Goal: Book appointment/travel/reservation

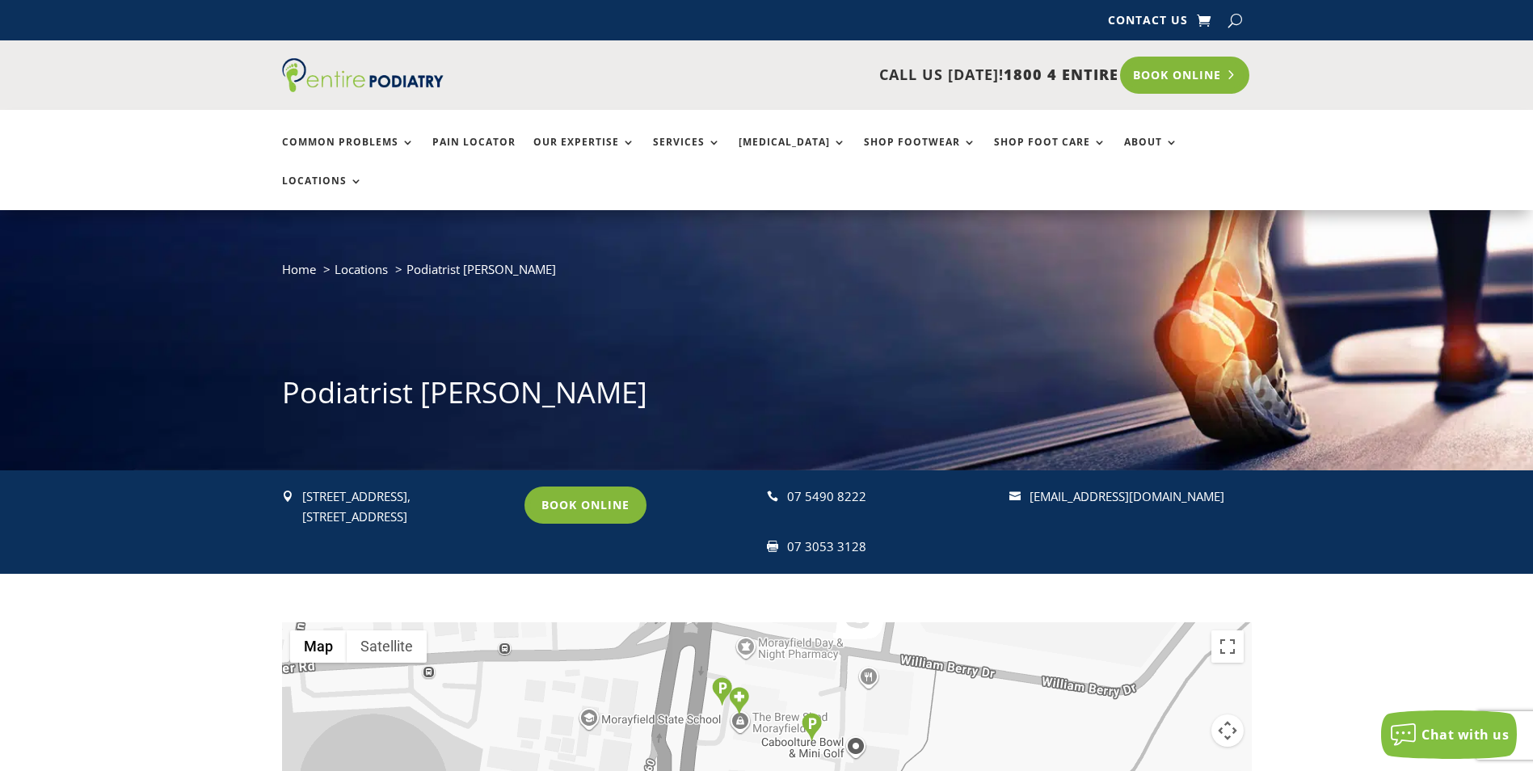
click at [1161, 78] on link "Book Online" at bounding box center [1185, 75] width 130 height 37
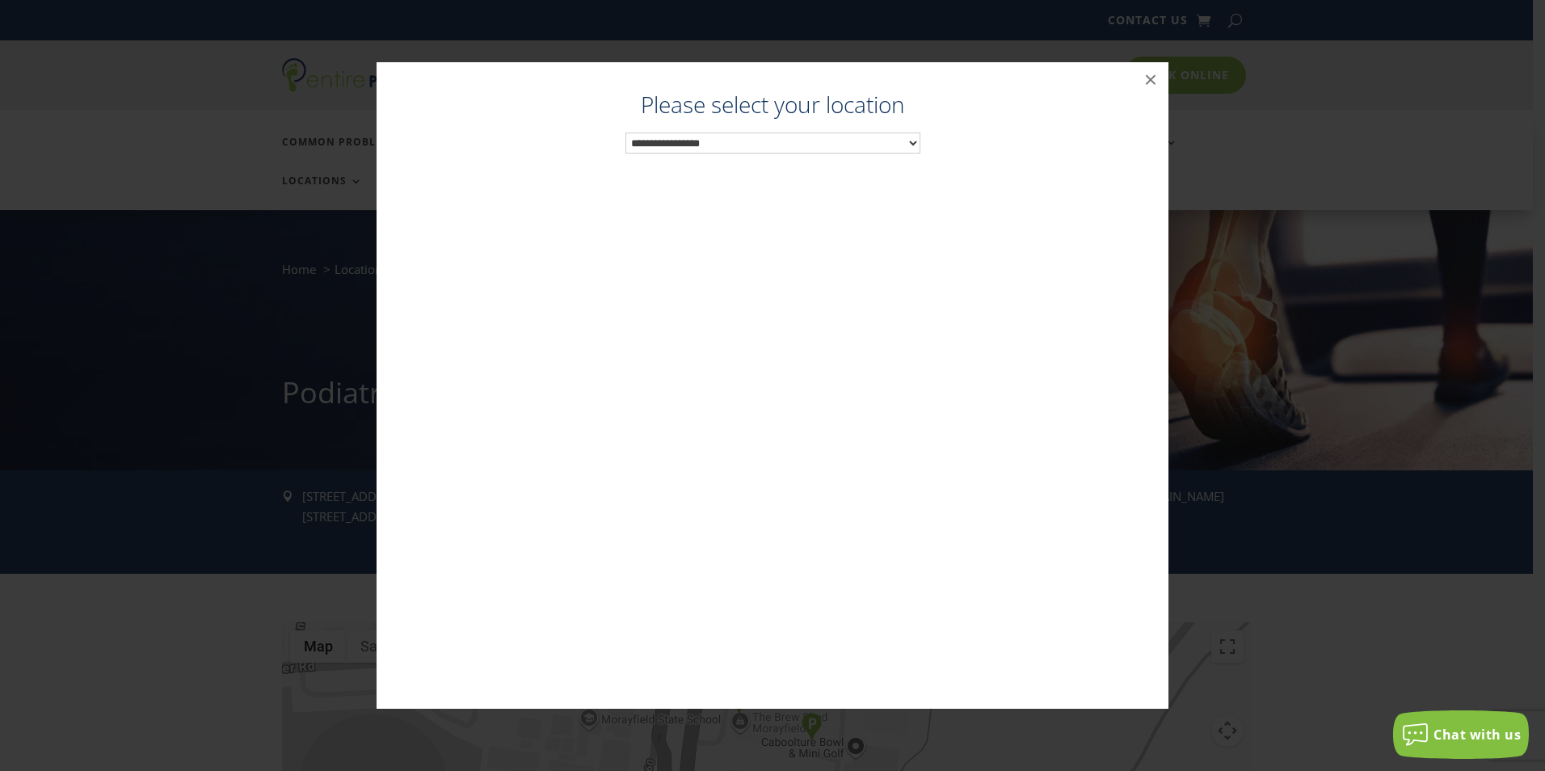
click at [909, 142] on select "**********" at bounding box center [773, 143] width 295 height 21
click at [1149, 82] on button "×" at bounding box center [1151, 80] width 36 height 36
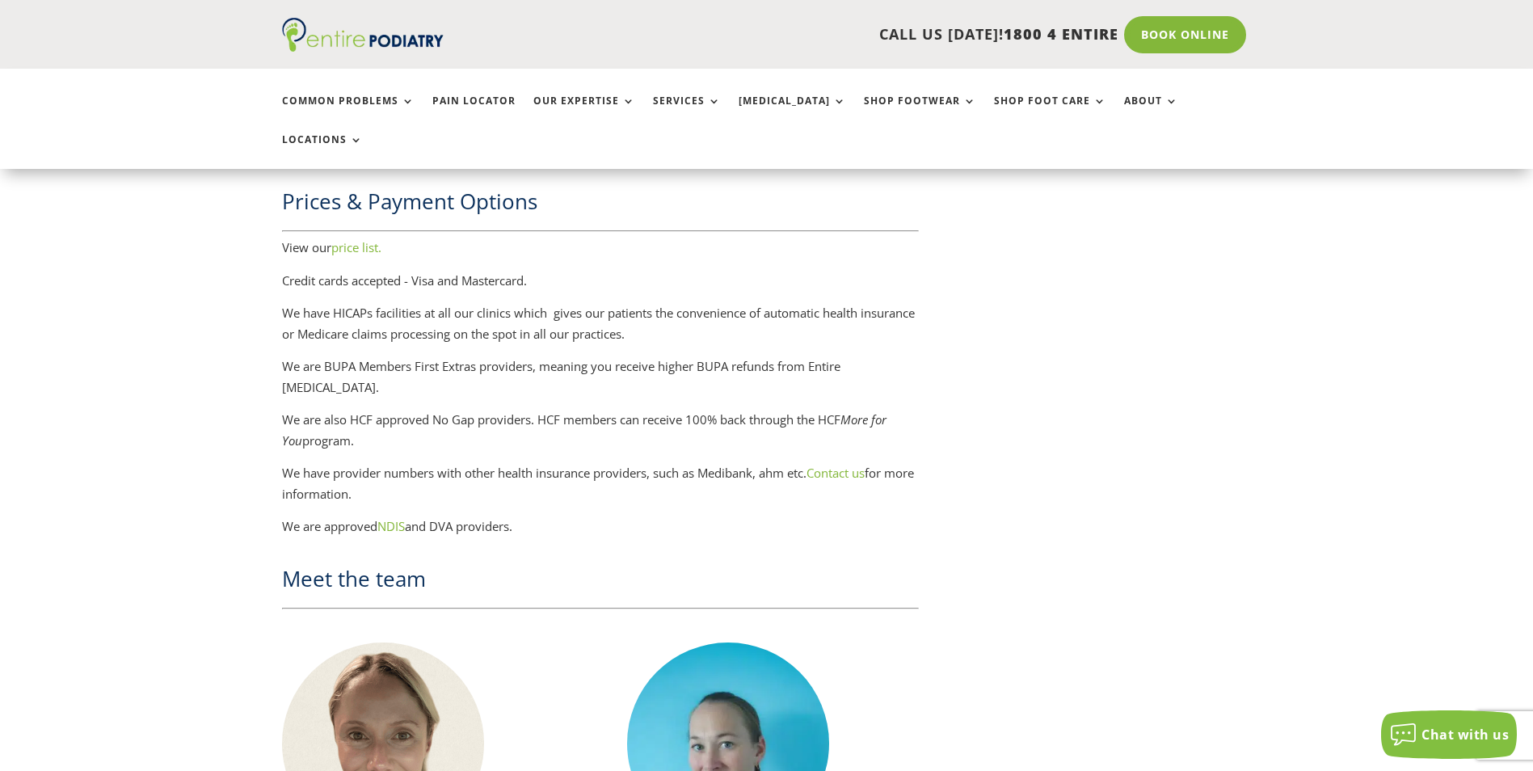
scroll to position [2594, 0]
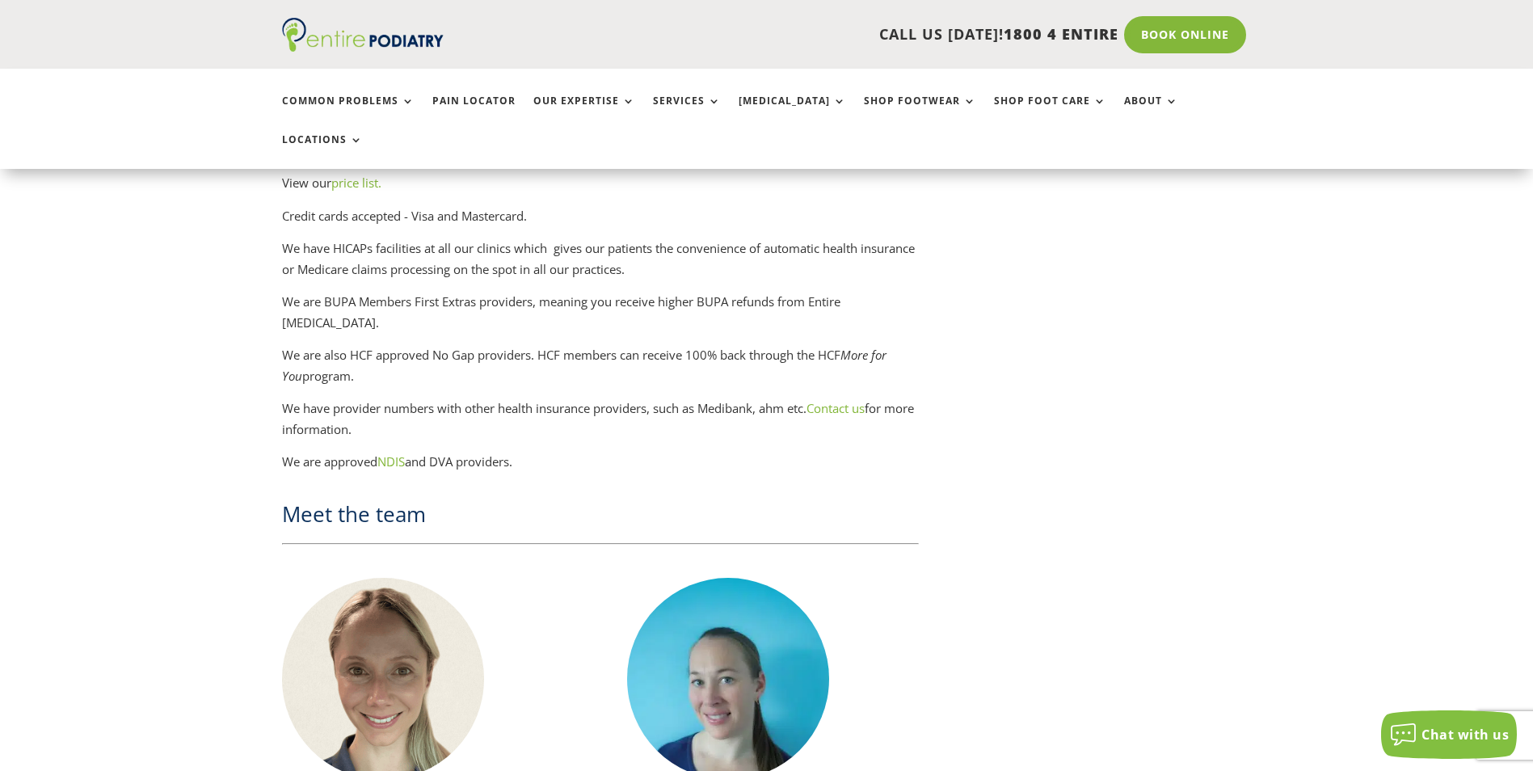
click at [397, 453] on link "NDIS" at bounding box center [390, 461] width 27 height 16
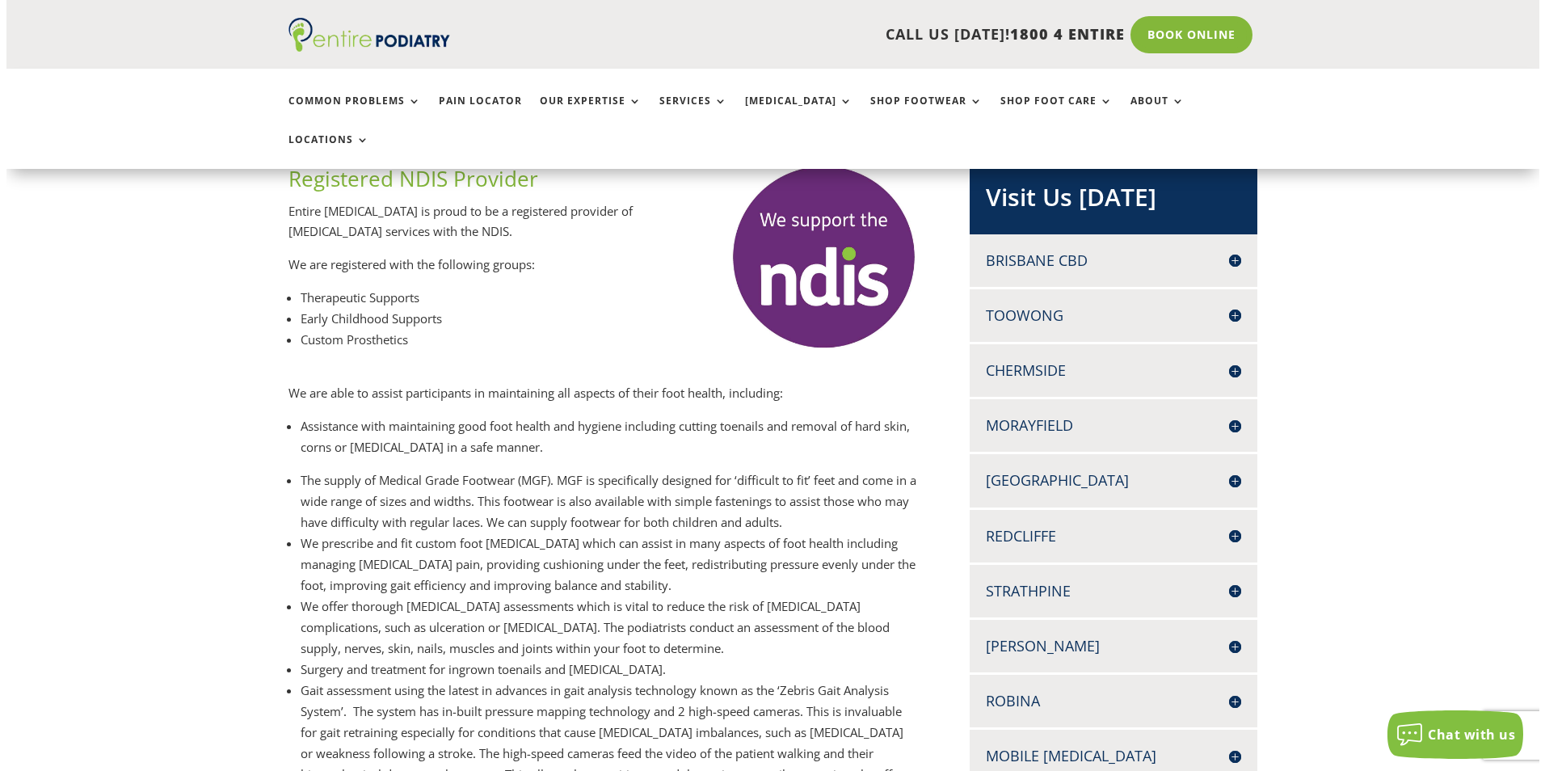
scroll to position [354, 0]
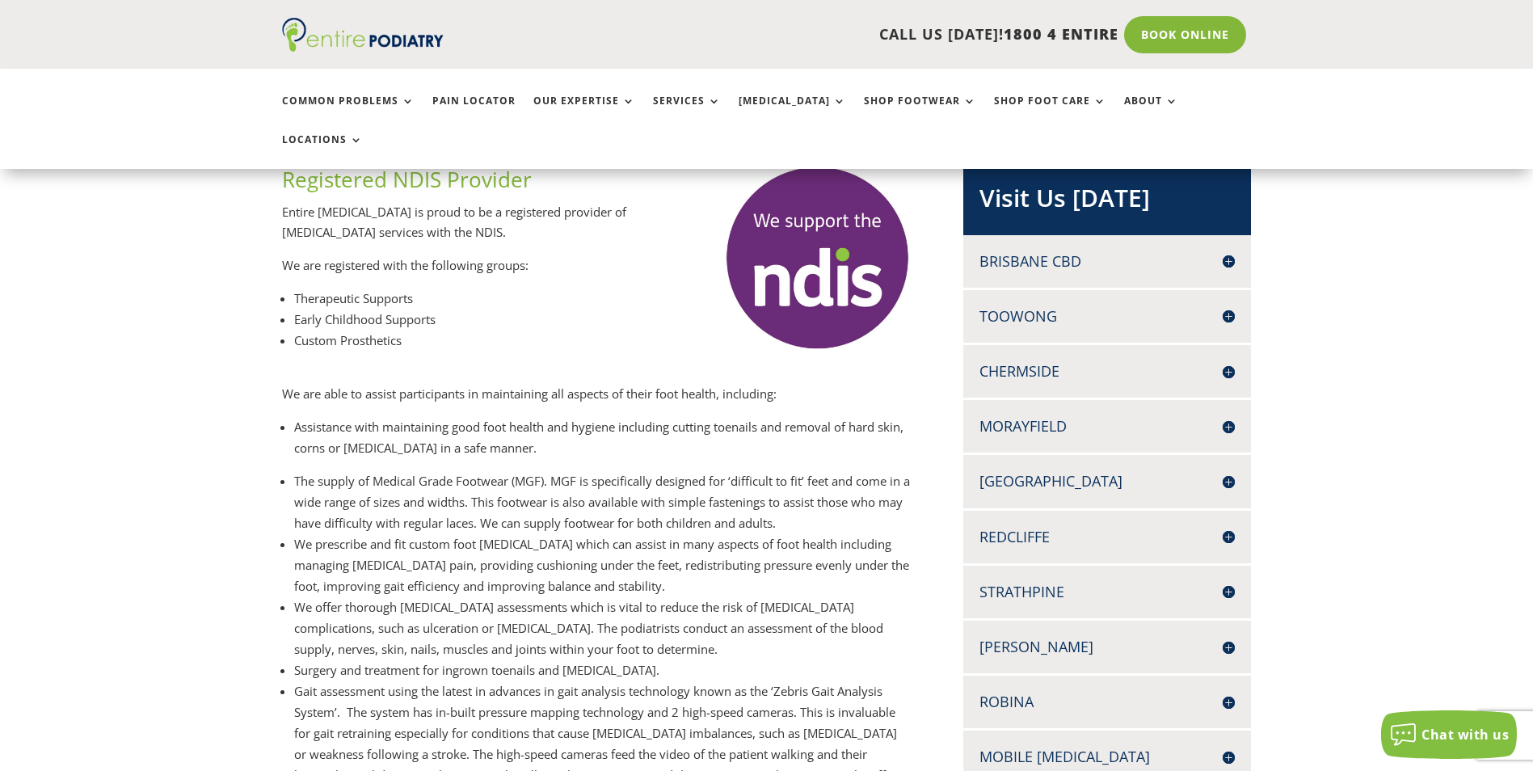
click at [1225, 416] on h4 "Morayfield" at bounding box center [1107, 426] width 255 height 20
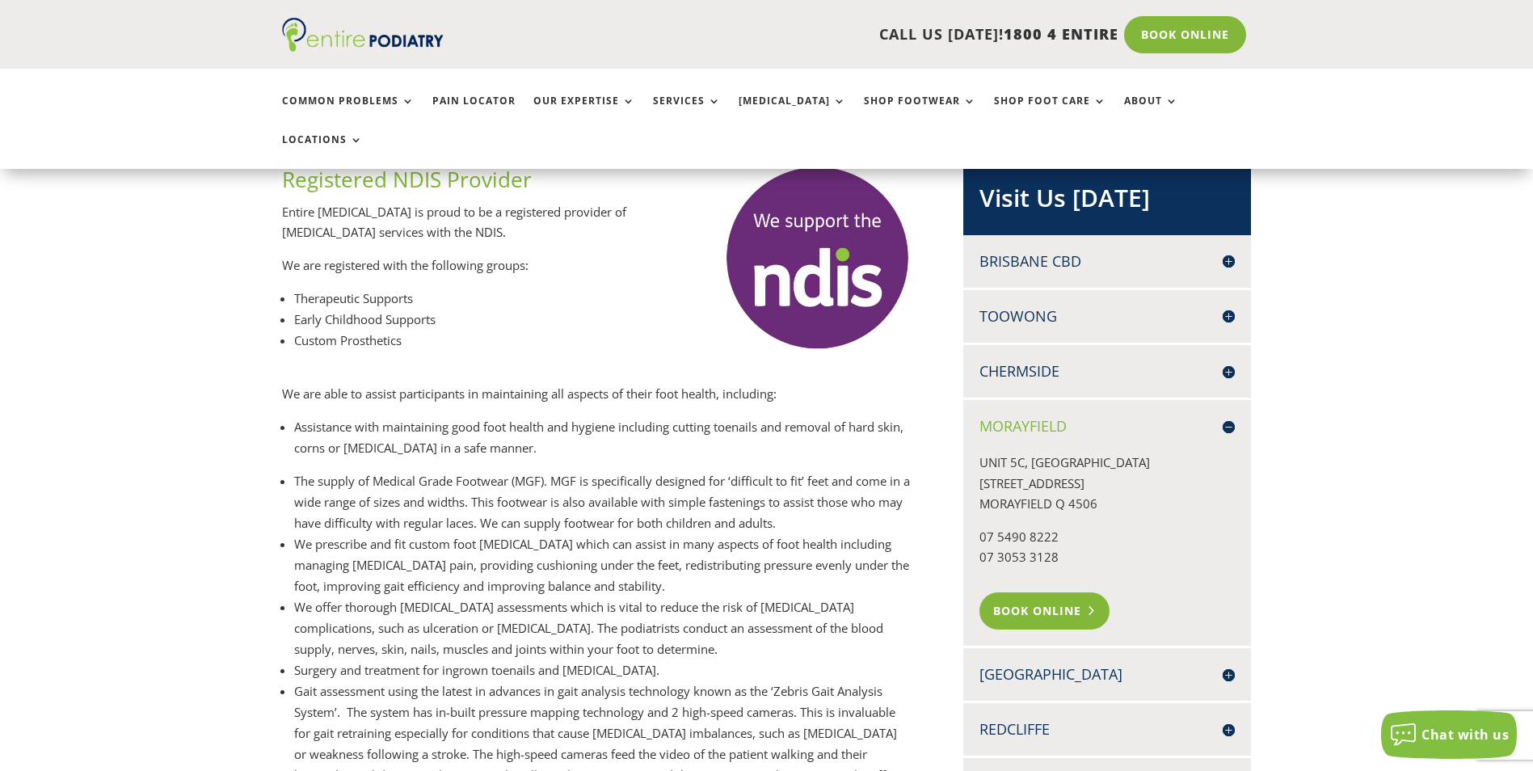
click at [1063, 592] on link "Book Online" at bounding box center [1045, 610] width 130 height 37
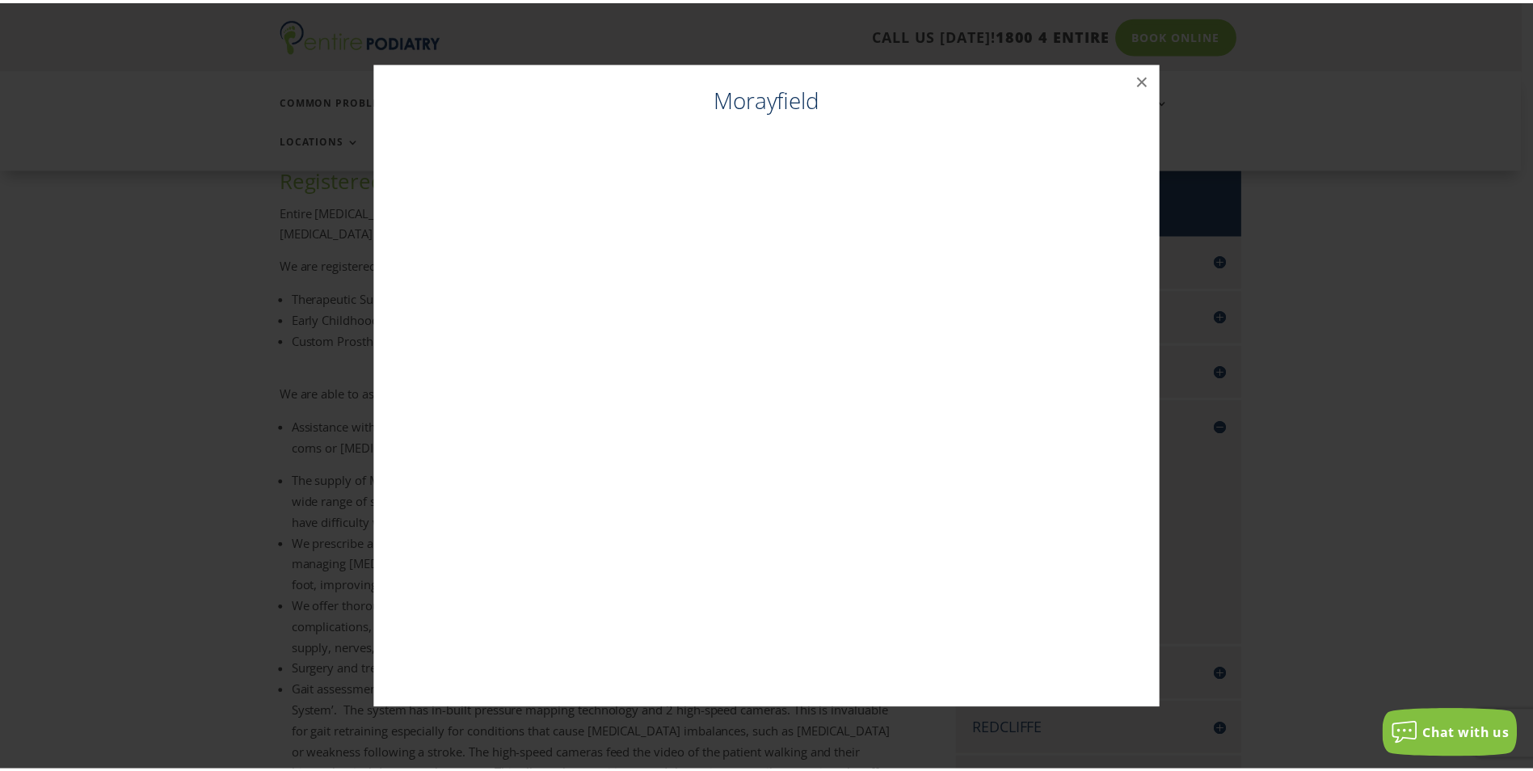
scroll to position [355, 0]
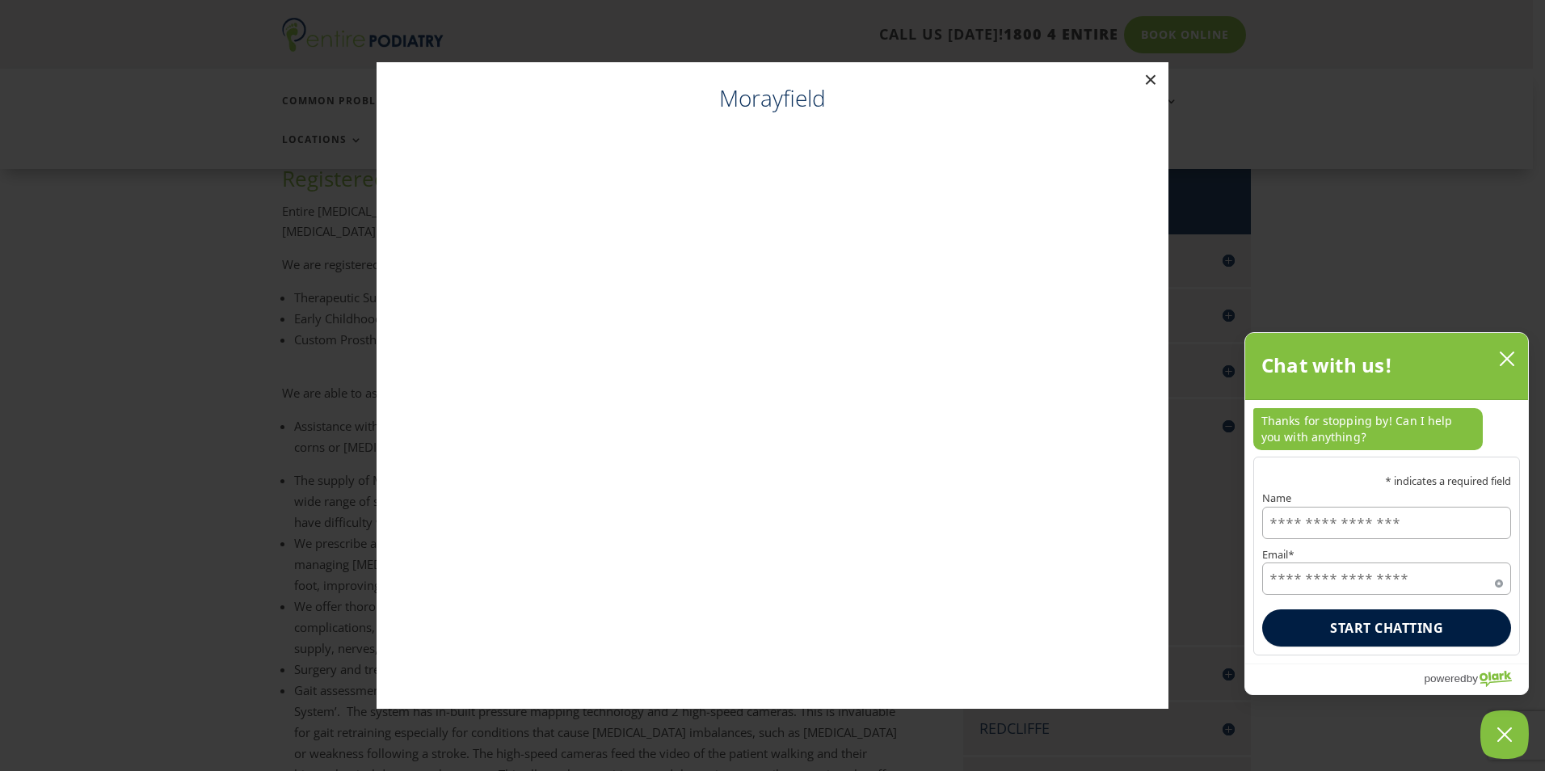
click at [1145, 78] on button "×" at bounding box center [1151, 80] width 36 height 36
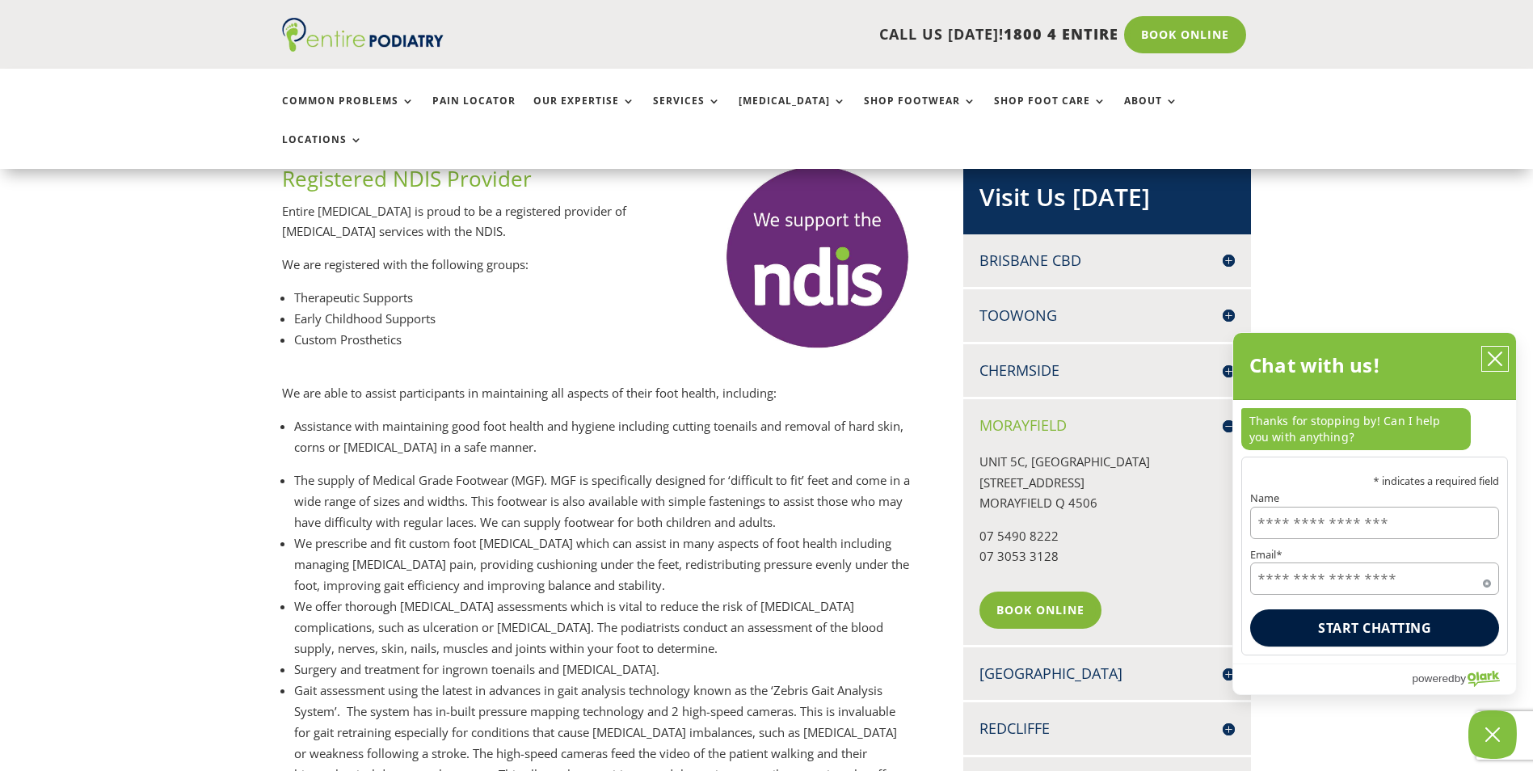
click at [1507, 358] on button "close chatbox" at bounding box center [1495, 359] width 26 height 24
